Goal: Task Accomplishment & Management: Manage account settings

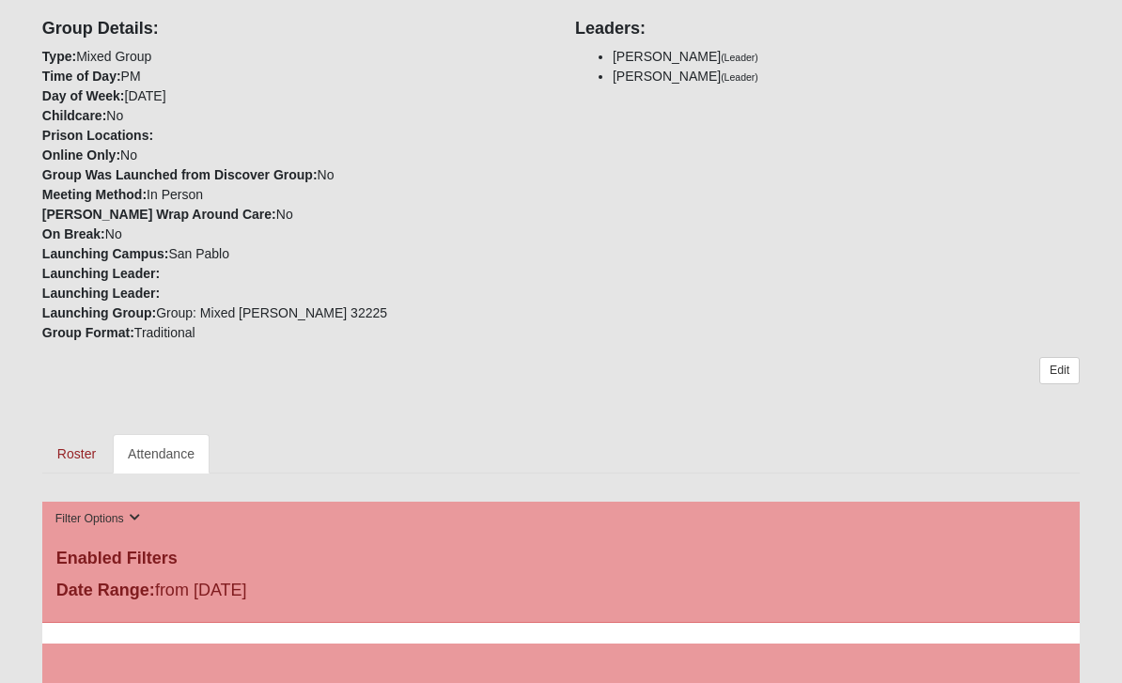
scroll to position [555, 0]
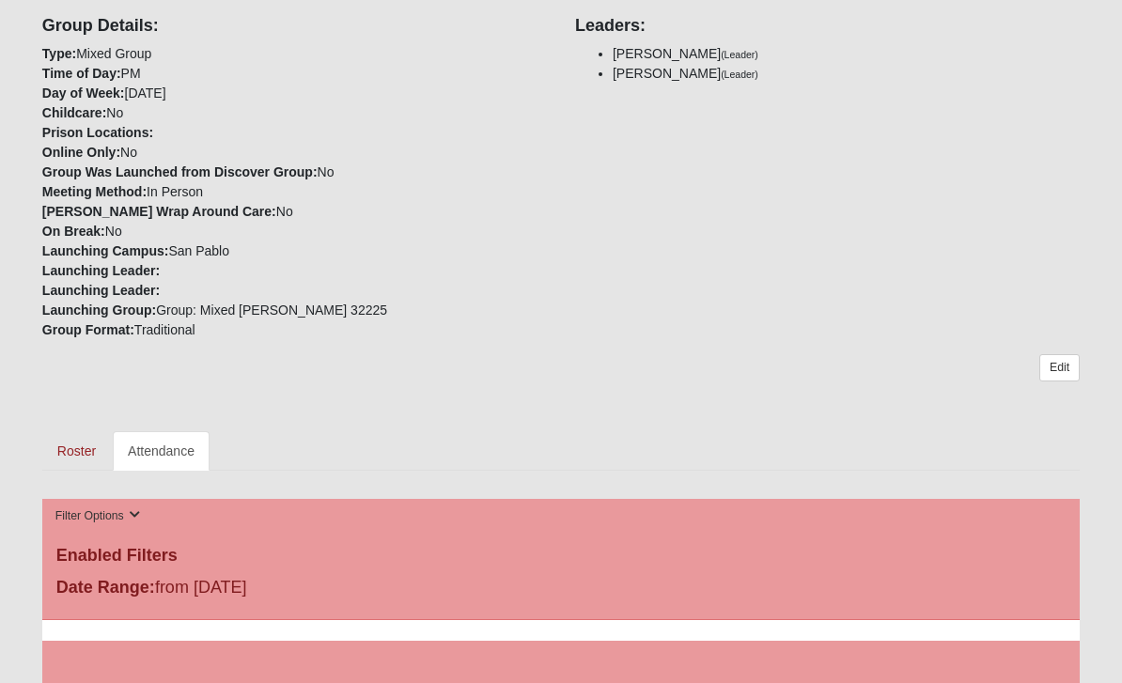
click at [178, 468] on link "Attendance" at bounding box center [161, 450] width 97 height 39
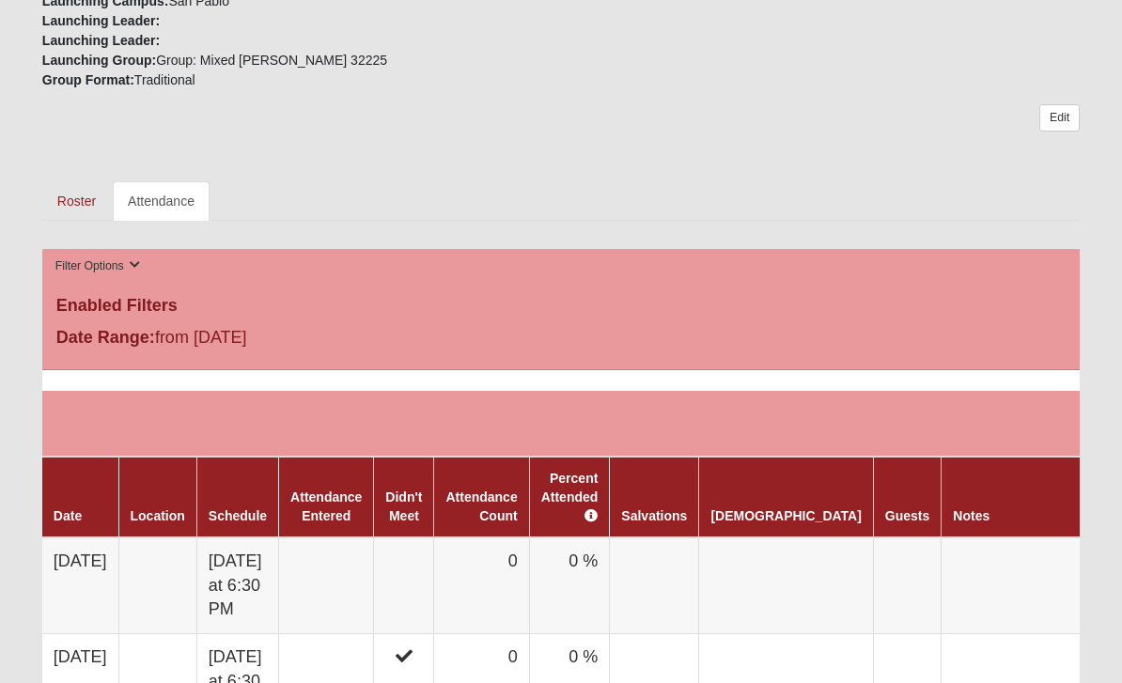
scroll to position [805, 0]
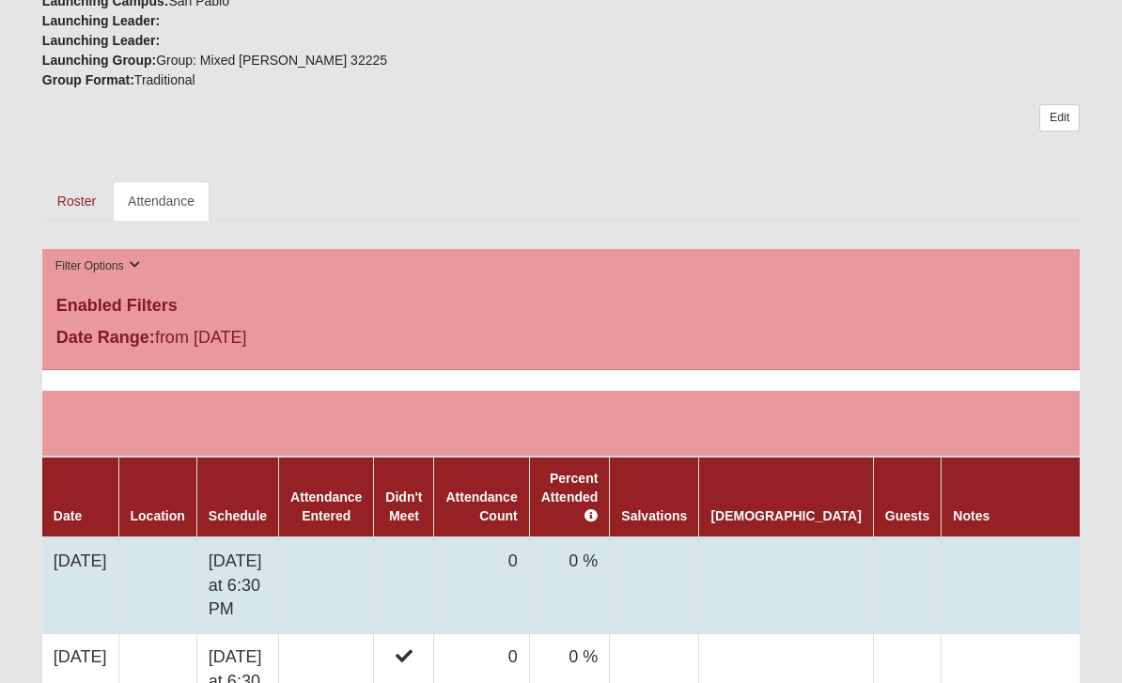
click at [1109, 566] on link at bounding box center [1124, 557] width 31 height 27
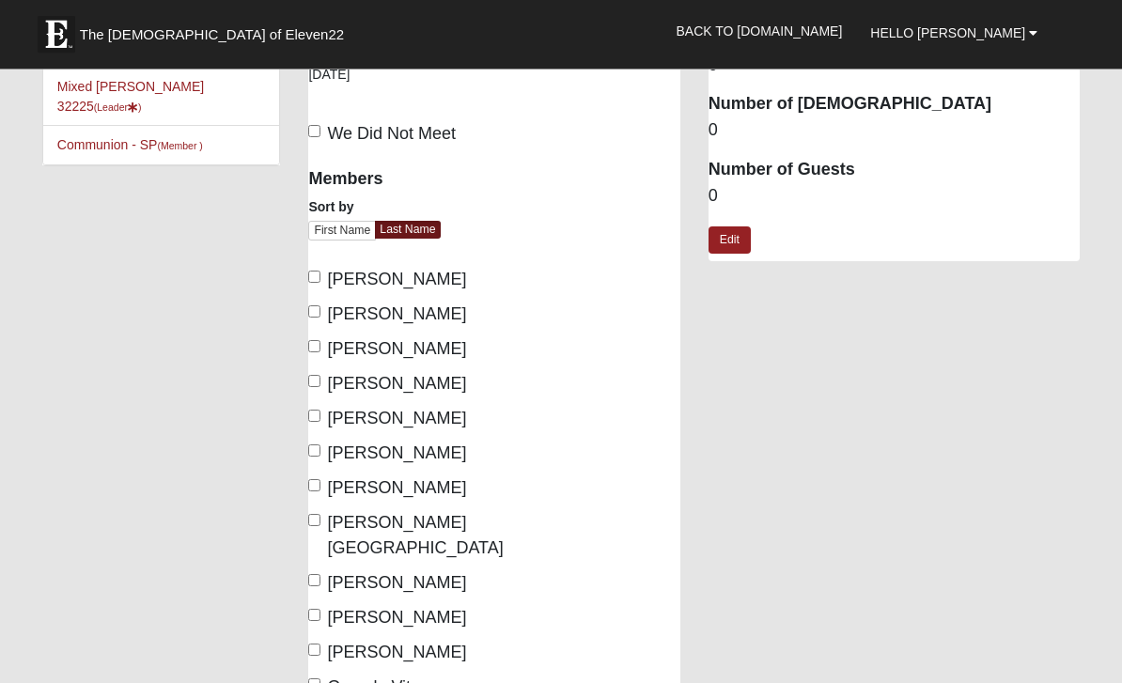
scroll to position [55, 0]
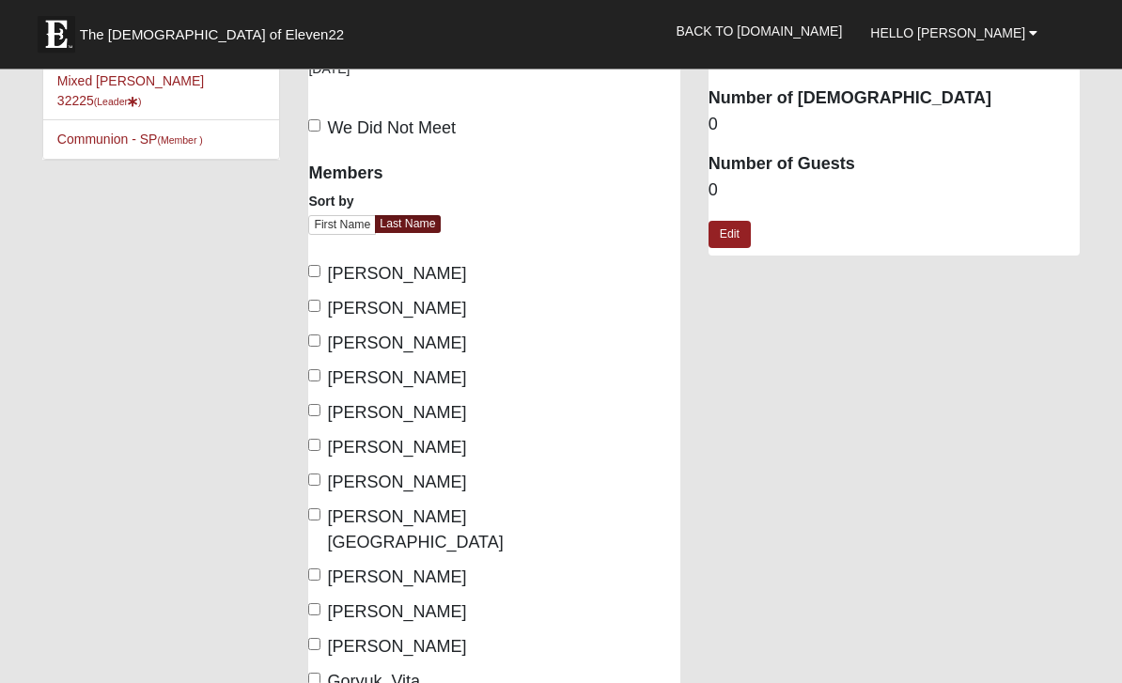
click at [320, 413] on input "[PERSON_NAME]" at bounding box center [314, 411] width 12 height 12
checkbox input "true"
click at [316, 450] on input "[PERSON_NAME]" at bounding box center [314, 446] width 12 height 12
checkbox input "true"
click at [317, 486] on input "[PERSON_NAME]" at bounding box center [314, 480] width 12 height 12
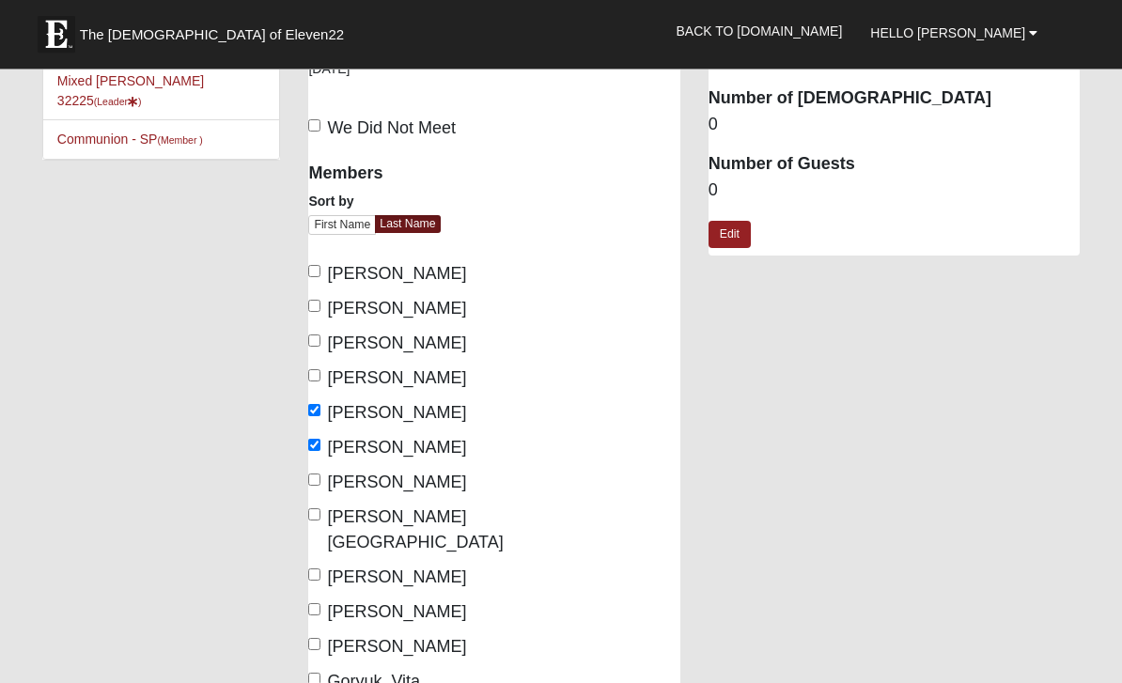
checkbox input "true"
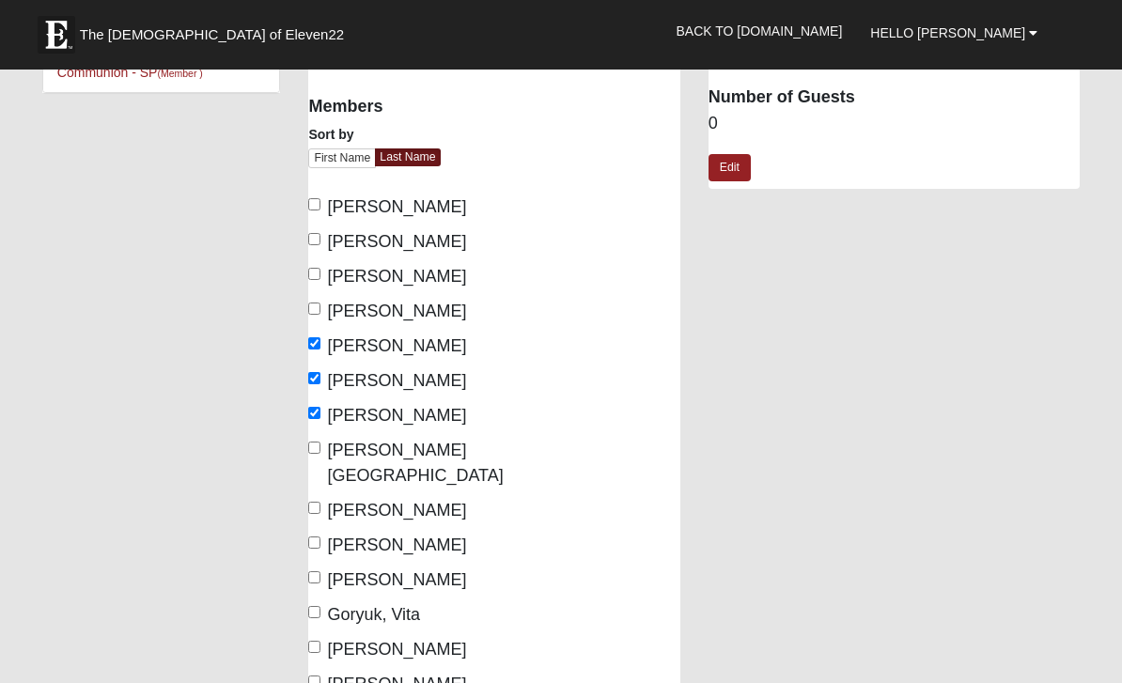
scroll to position [129, 0]
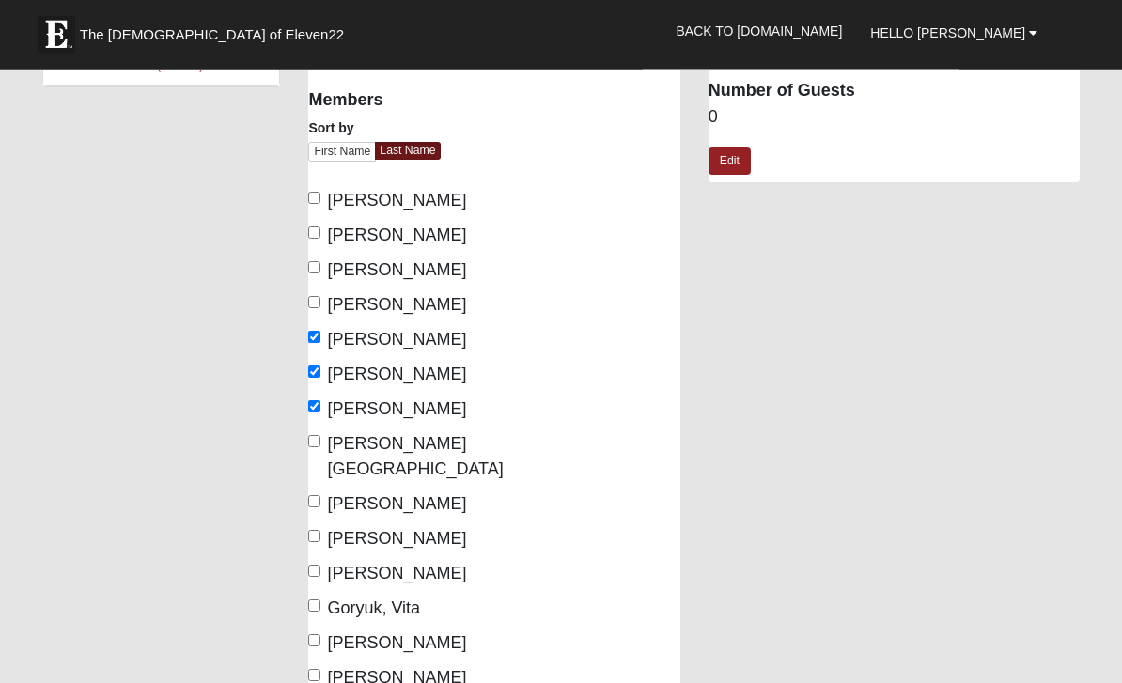
click at [318, 531] on input "[PERSON_NAME]" at bounding box center [314, 537] width 12 height 12
checkbox input "true"
click at [320, 566] on input "[PERSON_NAME]" at bounding box center [314, 572] width 12 height 12
checkbox input "true"
click at [320, 600] on input "Goryuk, Vita" at bounding box center [314, 606] width 12 height 12
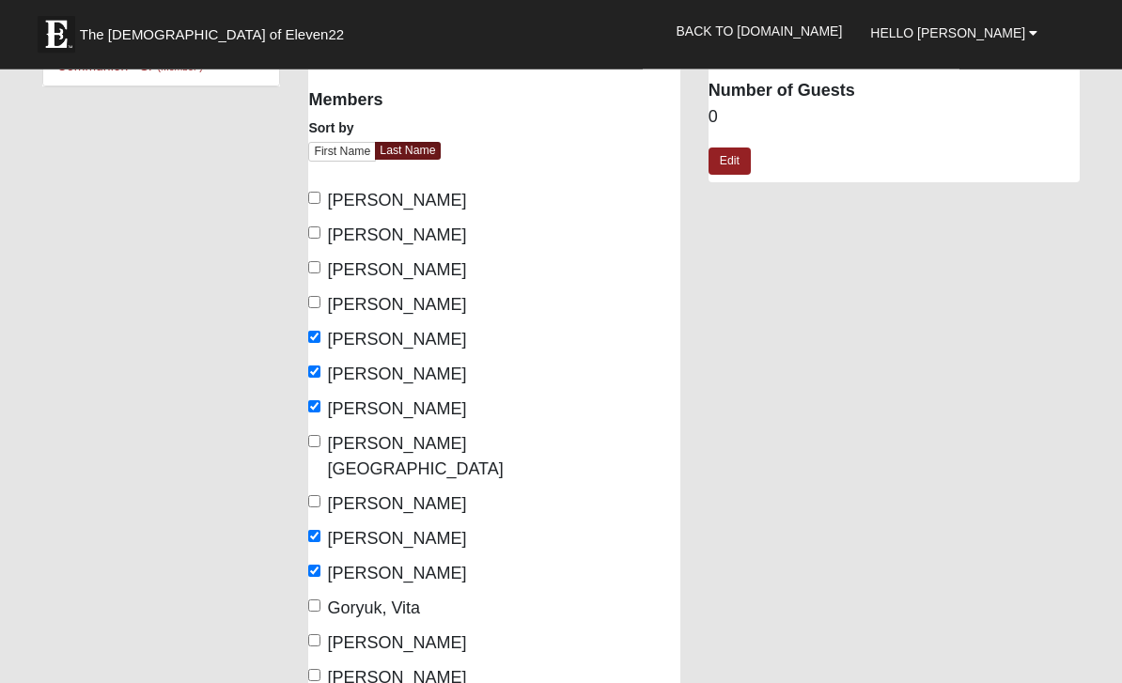
checkbox input "true"
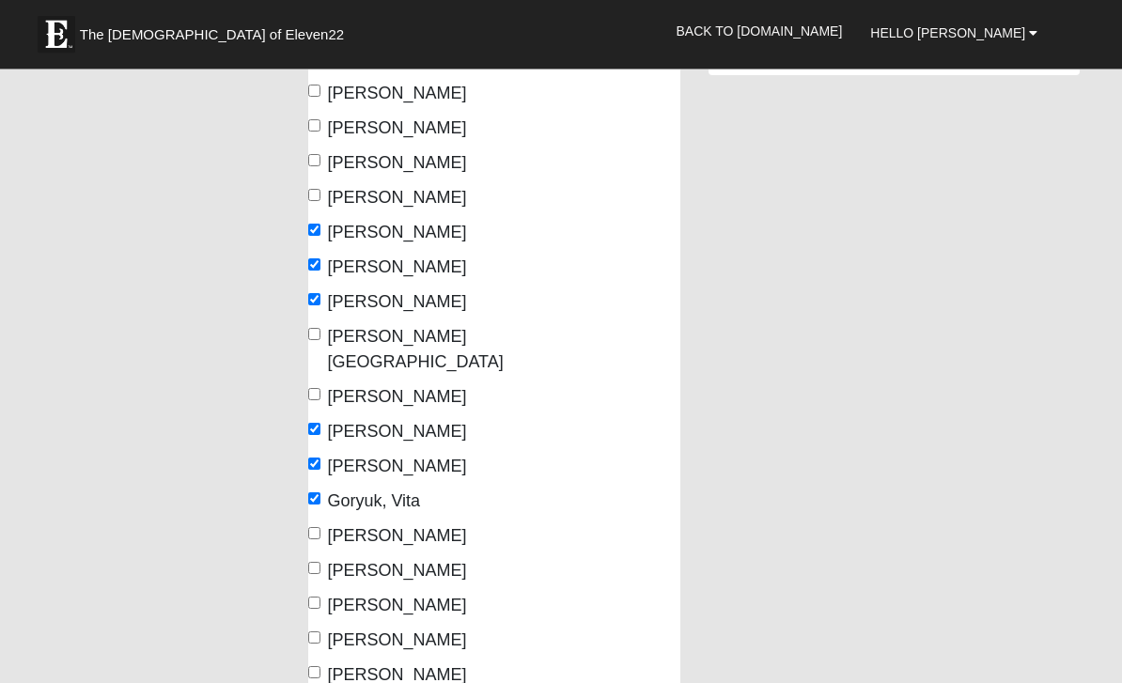
scroll to position [240, 0]
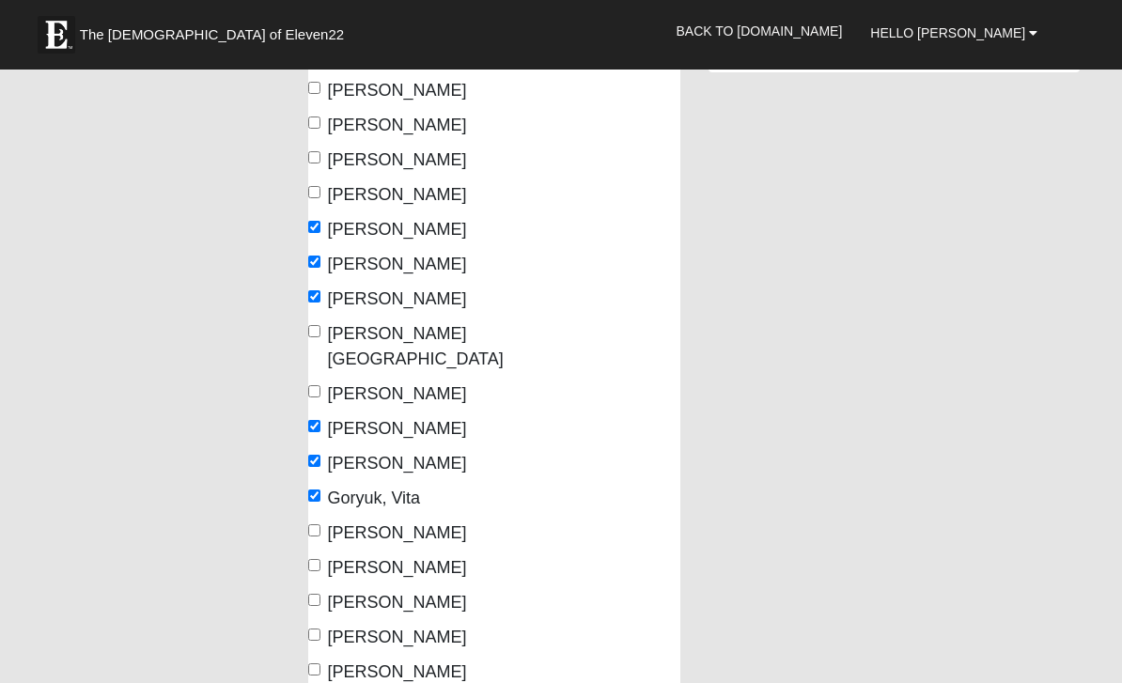
click at [311, 555] on label "[PERSON_NAME]" at bounding box center [387, 567] width 158 height 25
click at [311, 559] on input "[PERSON_NAME]" at bounding box center [314, 565] width 12 height 12
checkbox input "true"
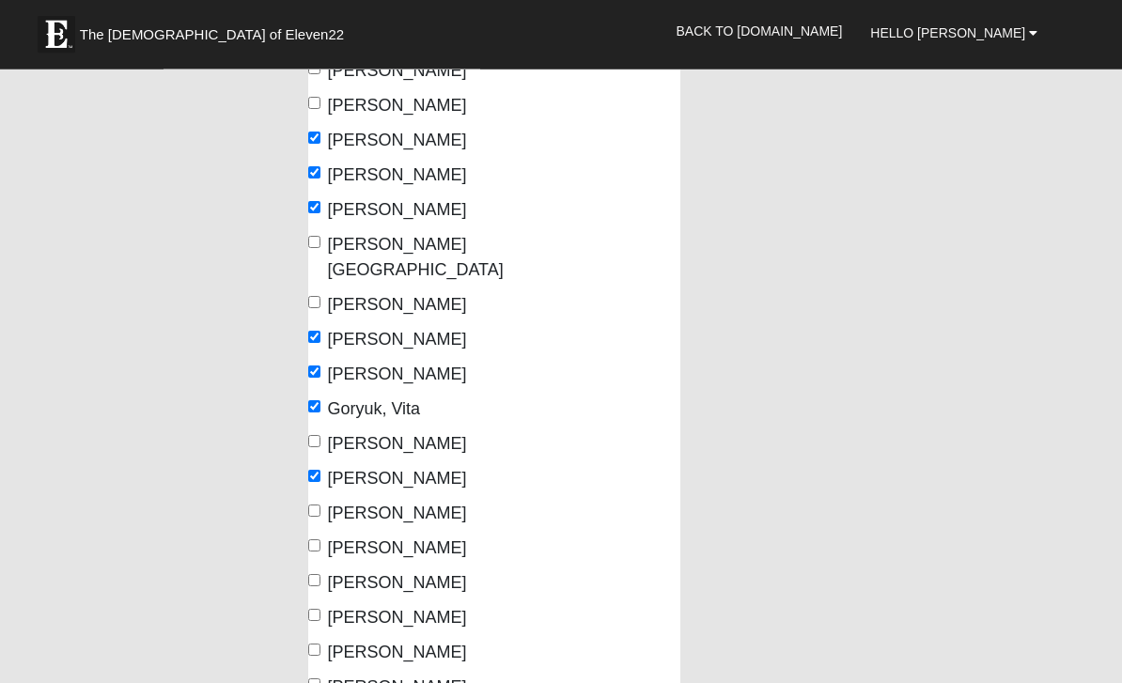
scroll to position [329, 0]
click at [314, 574] on input "[PERSON_NAME]" at bounding box center [314, 580] width 12 height 12
checkbox input "true"
click at [315, 609] on input "[PERSON_NAME]" at bounding box center [314, 615] width 12 height 12
checkbox input "true"
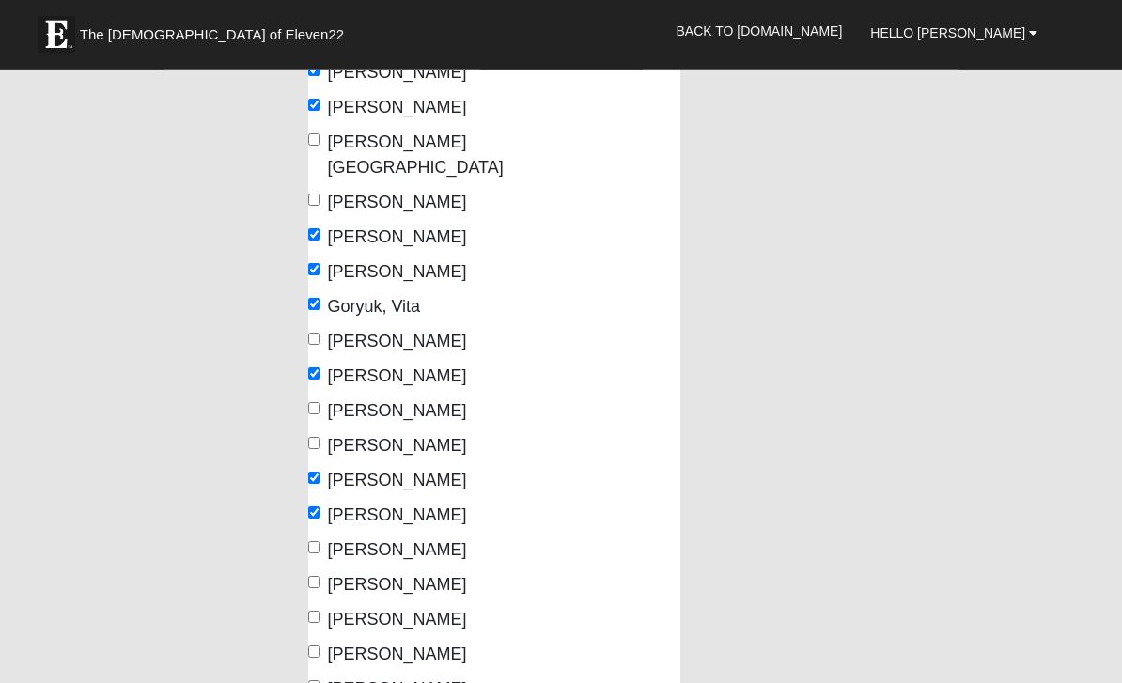
scroll to position [432, 0]
click at [317, 644] on input "[PERSON_NAME]" at bounding box center [314, 650] width 12 height 12
checkbox input "true"
click at [311, 679] on input "[PERSON_NAME]" at bounding box center [314, 685] width 12 height 12
checkbox input "true"
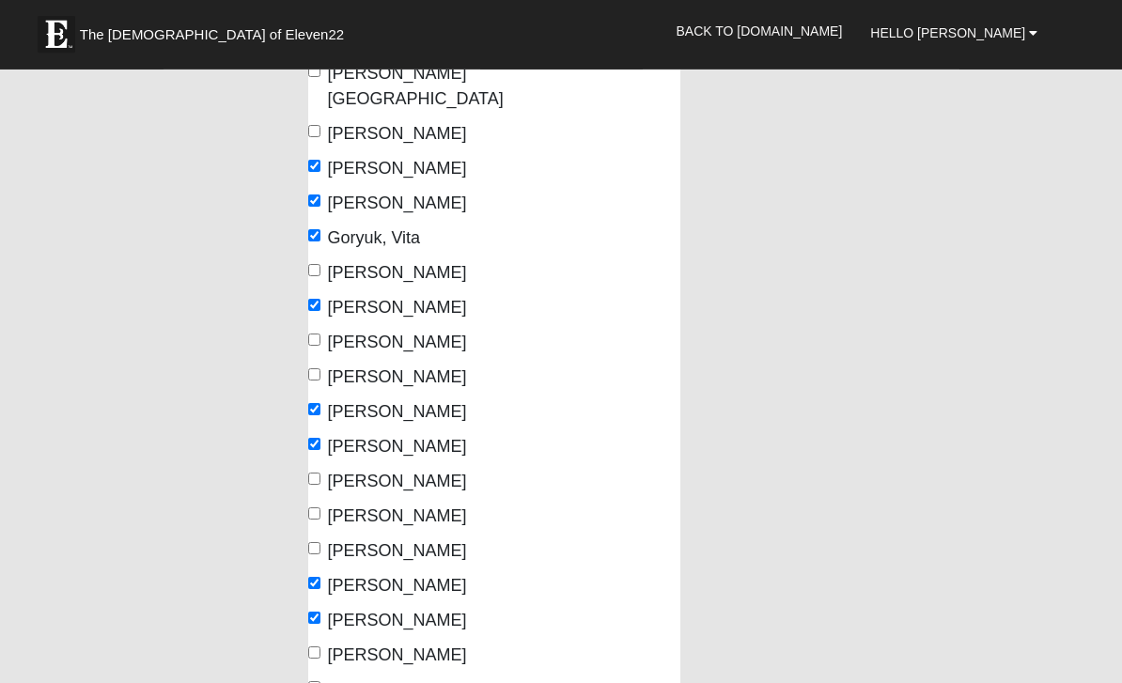
scroll to position [500, 0]
click at [318, 646] on input "[PERSON_NAME]" at bounding box center [314, 652] width 12 height 12
checkbox input "true"
click at [317, 681] on input "[PERSON_NAME]" at bounding box center [314, 687] width 12 height 12
checkbox input "true"
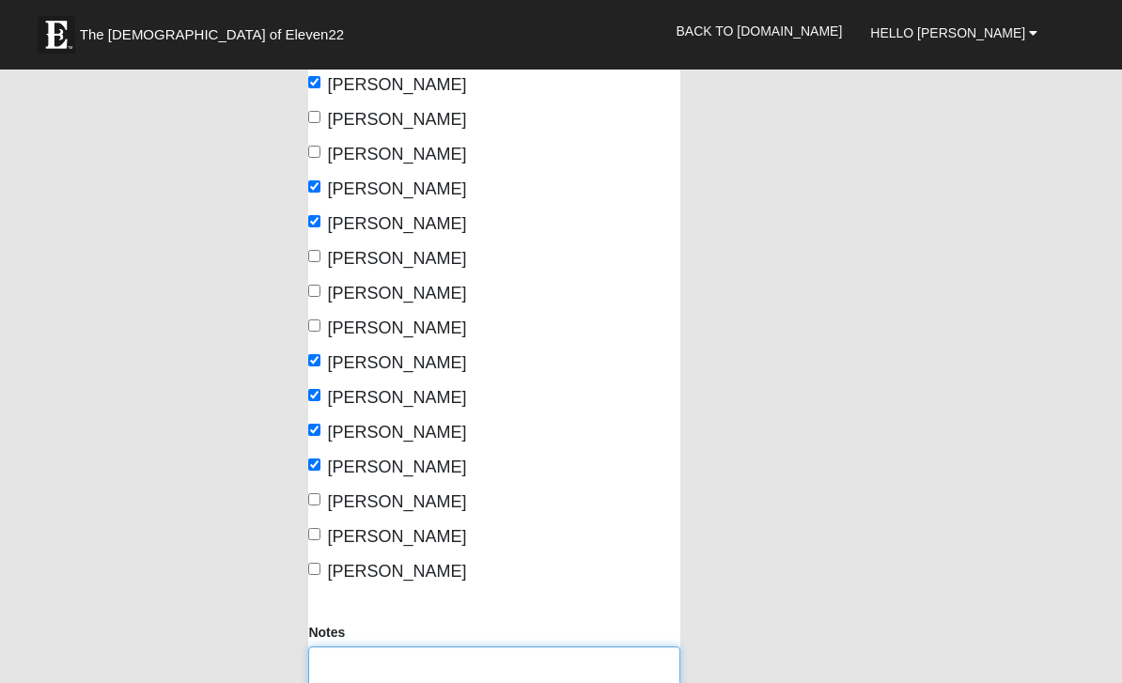
click at [401, 651] on textarea "Notes" at bounding box center [493, 681] width 371 height 70
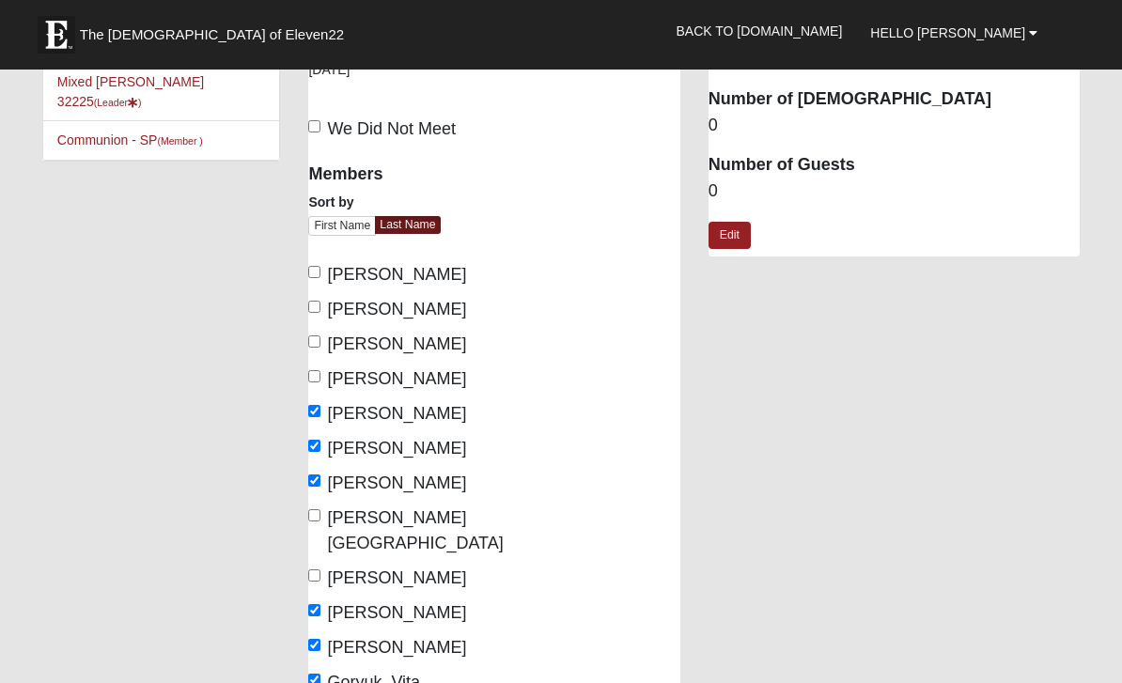
scroll to position [0, 0]
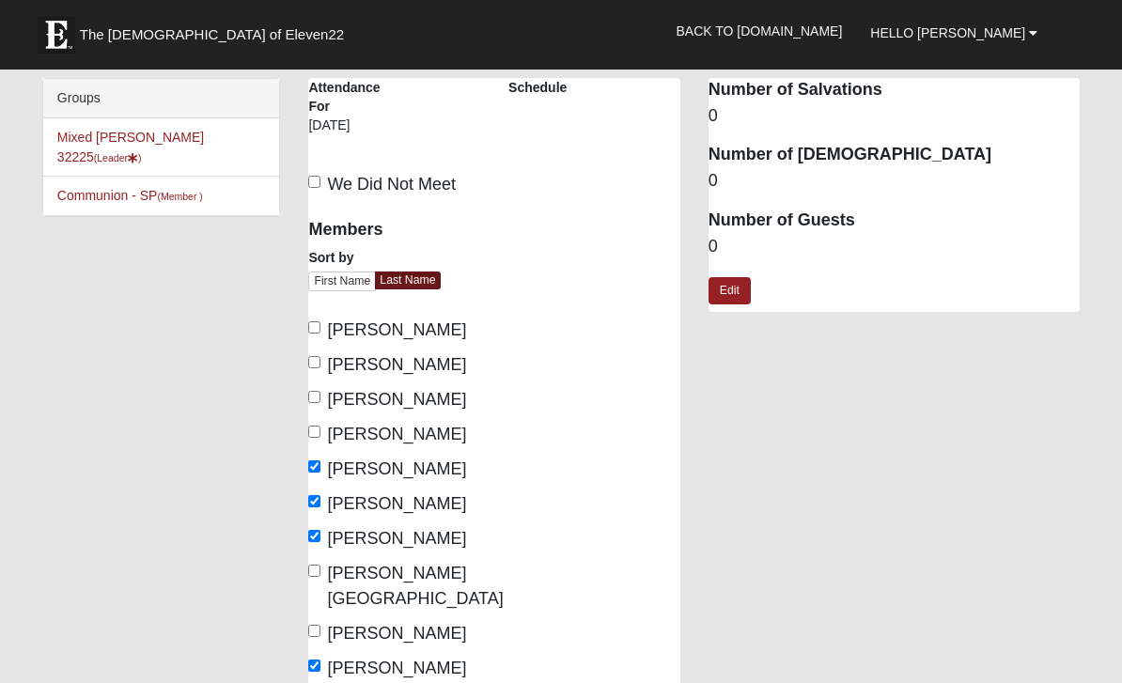
type textarea "Guest [PERSON_NAME]"
click at [721, 245] on dd "0" at bounding box center [893, 247] width 371 height 24
click at [725, 242] on dd "0" at bounding box center [893, 247] width 371 height 24
click at [767, 221] on dt "Number of Guests" at bounding box center [893, 221] width 371 height 24
click at [733, 288] on link "Edit" at bounding box center [729, 290] width 42 height 27
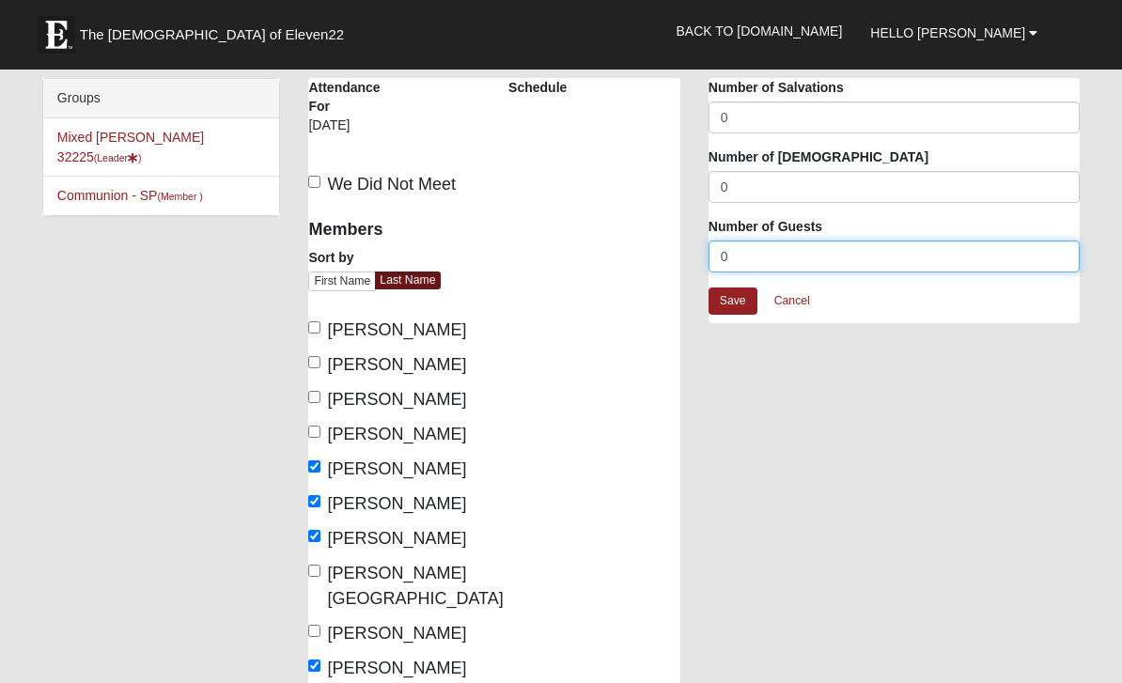
click at [755, 266] on input "0" at bounding box center [893, 256] width 371 height 32
type input "1"
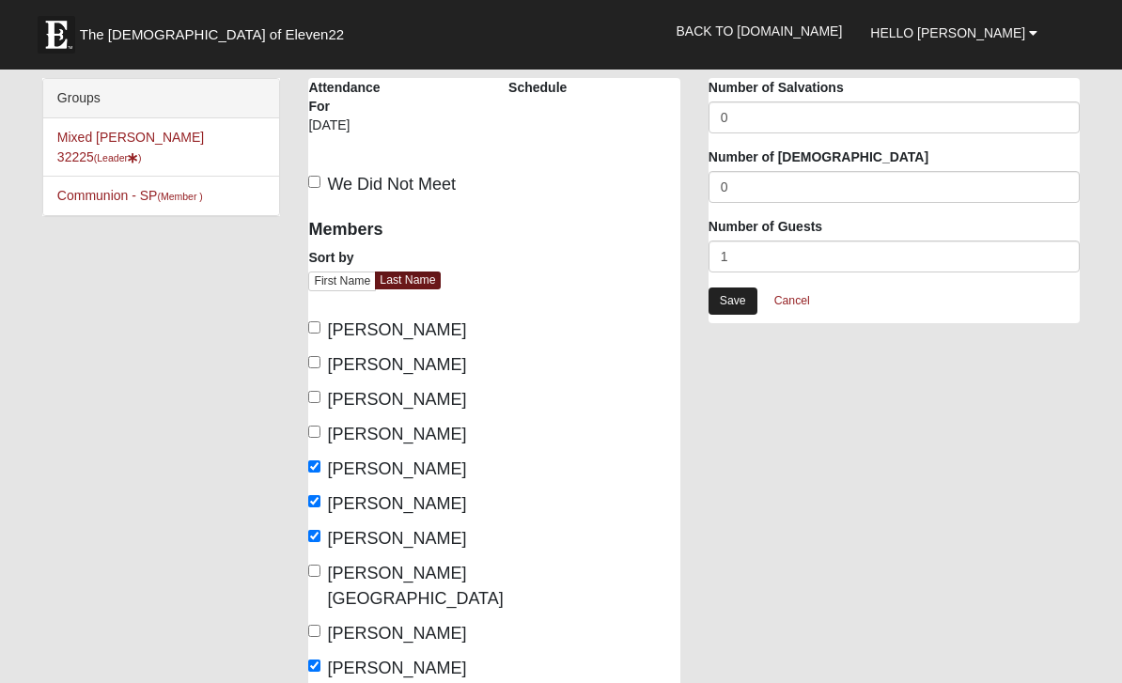
click at [733, 297] on link "Save" at bounding box center [732, 300] width 49 height 27
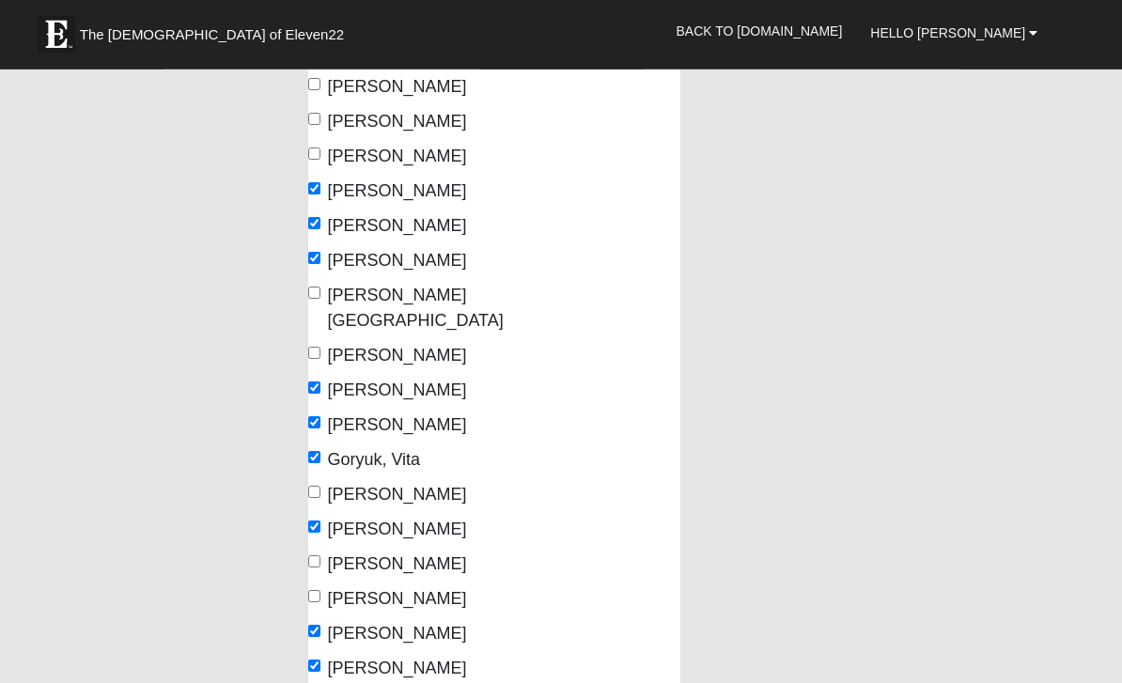
scroll to position [290, 0]
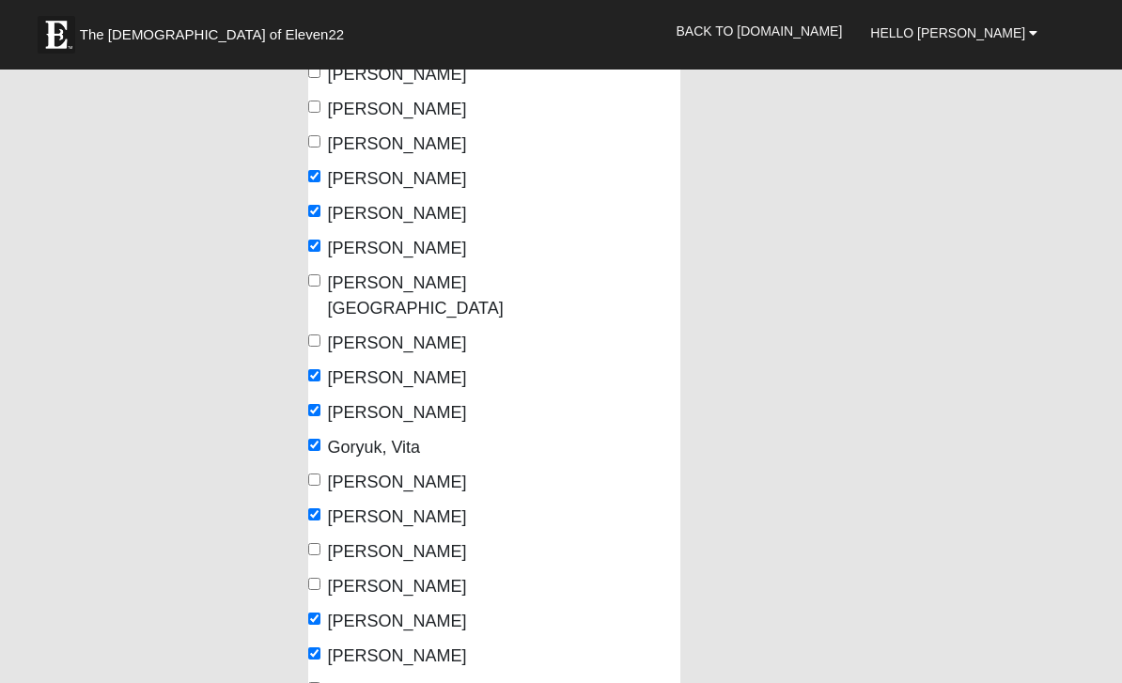
click at [320, 543] on input "[PERSON_NAME]" at bounding box center [314, 549] width 12 height 12
checkbox input "true"
click at [320, 578] on input "[PERSON_NAME]" at bounding box center [314, 584] width 12 height 12
checkbox input "true"
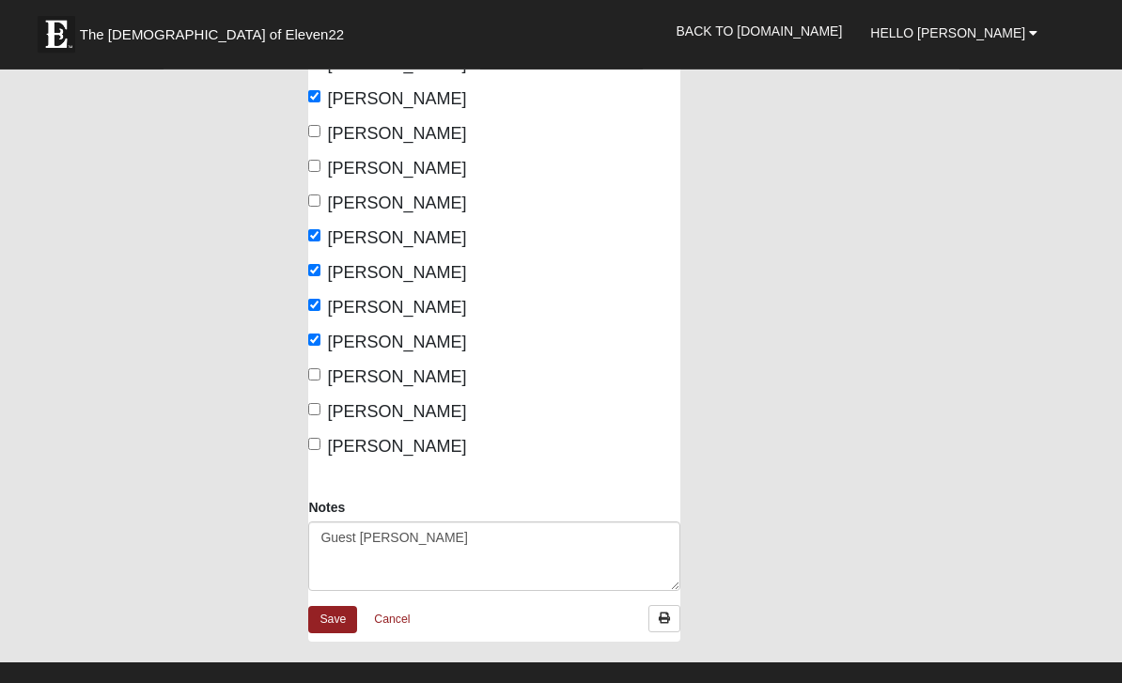
scroll to position [847, 0]
click at [335, 606] on link "Save" at bounding box center [332, 619] width 49 height 27
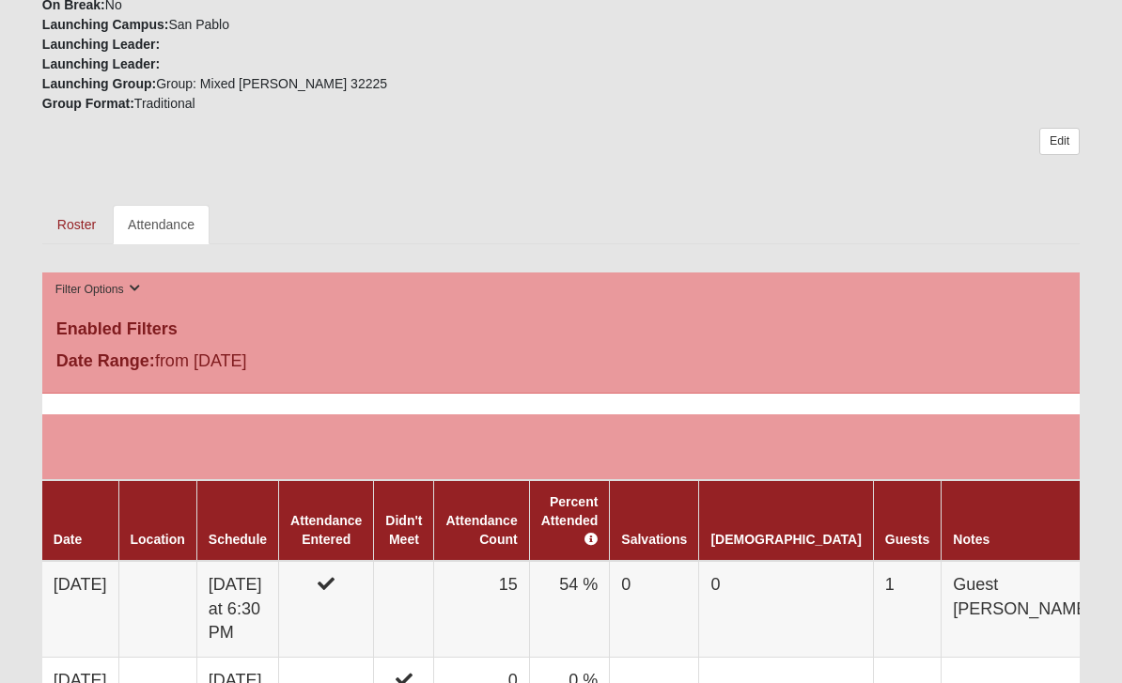
scroll to position [783, 0]
